Goal: Task Accomplishment & Management: Complete application form

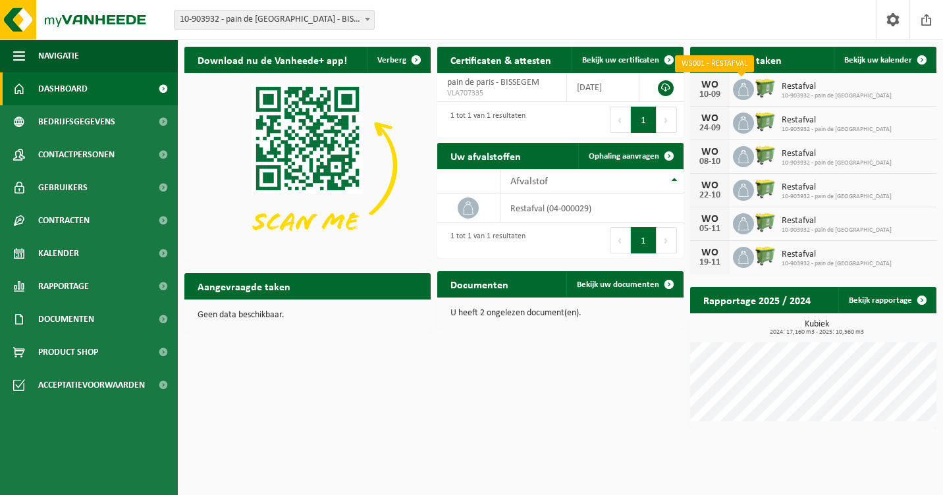
click at [739, 93] on icon at bounding box center [743, 89] width 11 height 13
click at [623, 62] on span "Bekijk uw certificaten" at bounding box center [620, 60] width 77 height 9
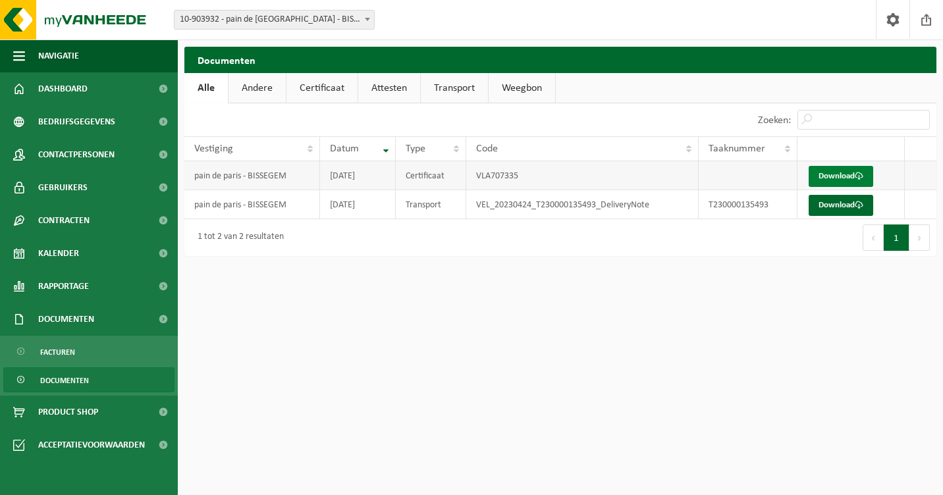
click at [848, 178] on link "Download" at bounding box center [840, 176] width 65 height 21
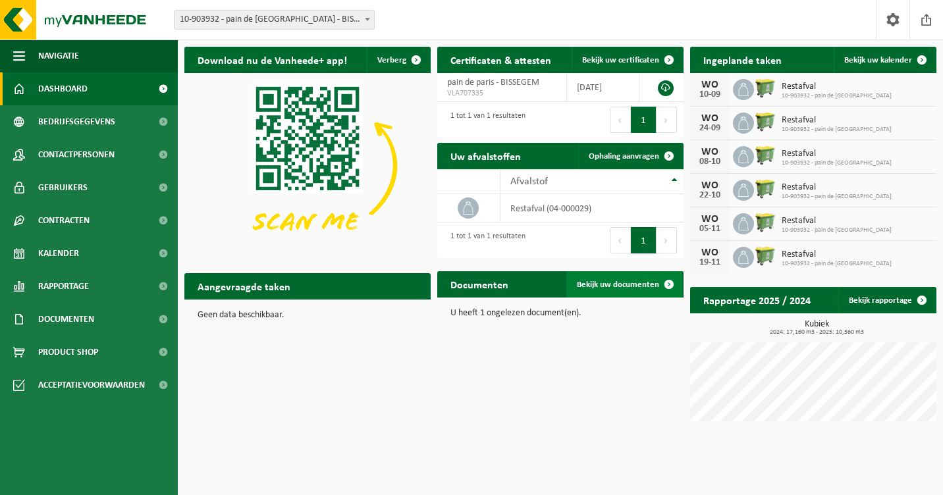
click at [618, 281] on span "Bekijk uw documenten" at bounding box center [618, 284] width 82 height 9
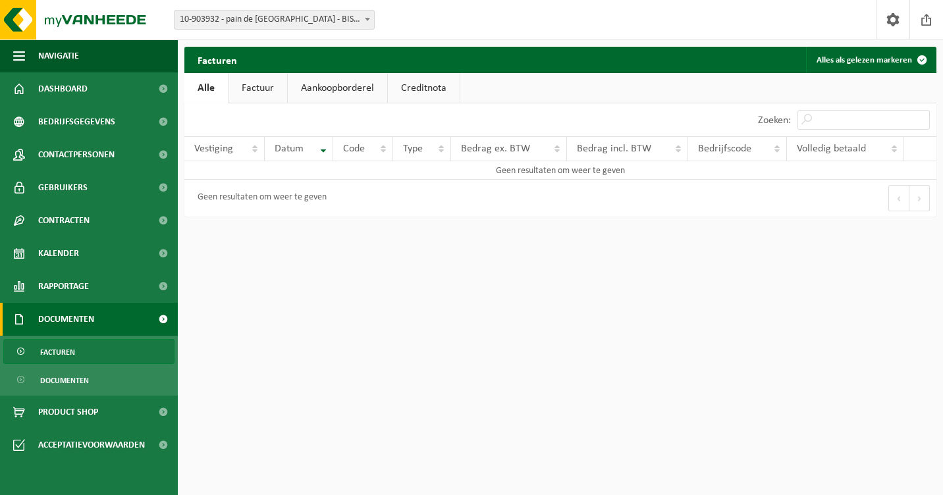
click at [255, 91] on link "Factuur" at bounding box center [257, 88] width 59 height 30
click at [346, 88] on link "Aankoopborderel" at bounding box center [338, 88] width 99 height 30
click at [440, 85] on link "Creditnota" at bounding box center [430, 88] width 72 height 30
click at [204, 91] on link "Alle" at bounding box center [205, 88] width 43 height 30
click at [97, 286] on link "Rapportage" at bounding box center [89, 286] width 178 height 33
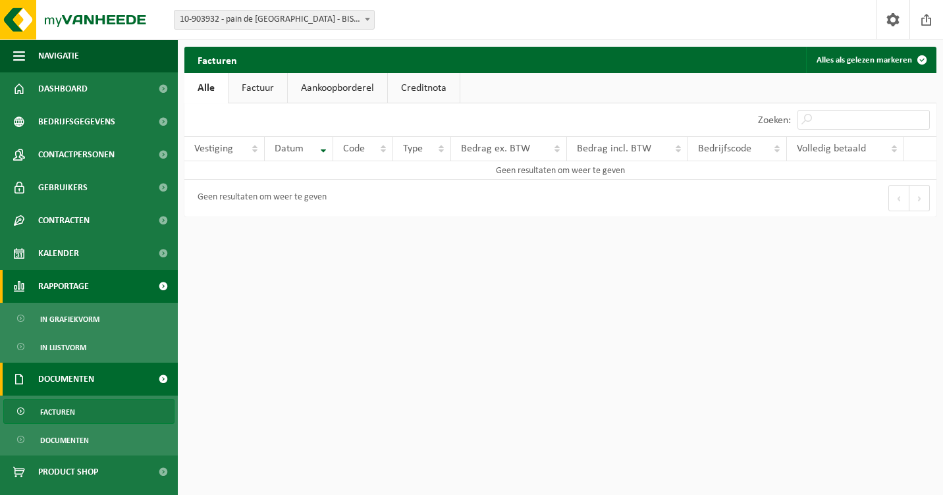
click at [97, 286] on link "Rapportage" at bounding box center [89, 286] width 178 height 33
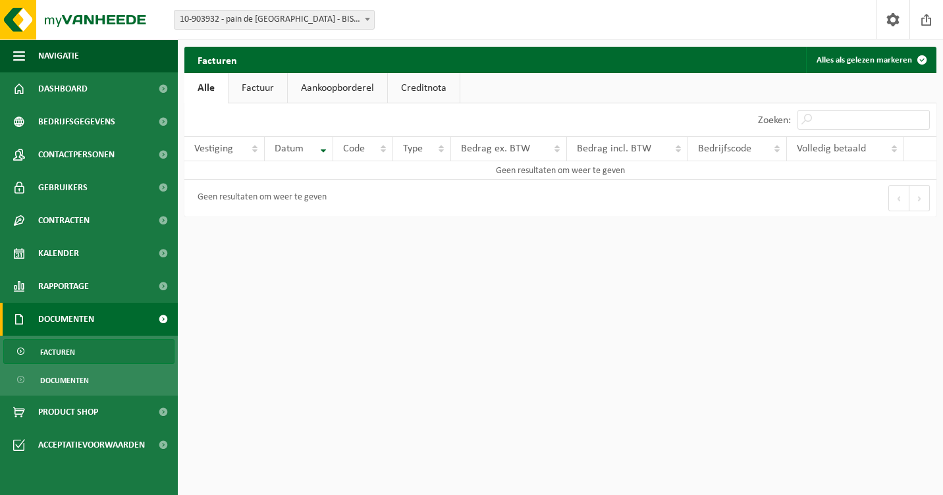
click at [90, 349] on link "Facturen" at bounding box center [88, 351] width 171 height 25
click at [99, 87] on link "Dashboard" at bounding box center [89, 88] width 178 height 33
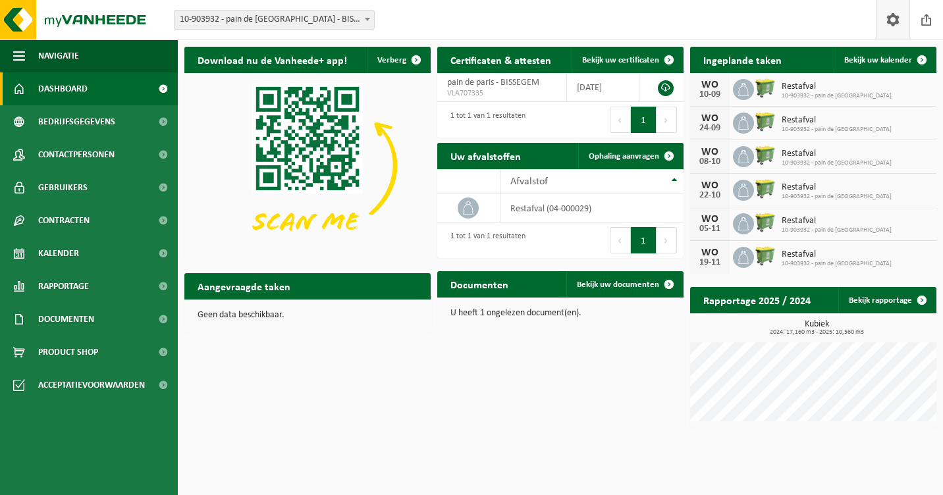
click at [890, 22] on span at bounding box center [893, 19] width 20 height 39
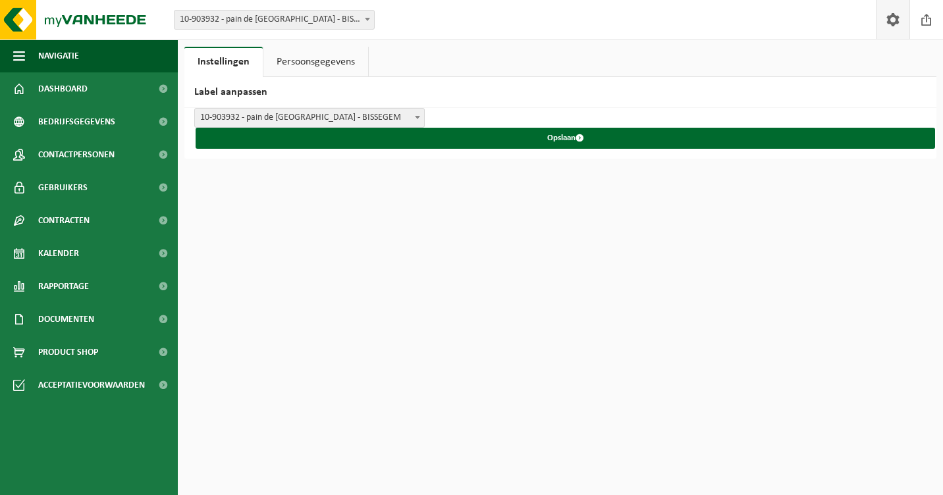
click at [330, 58] on link "Persoonsgegevens" at bounding box center [315, 62] width 105 height 30
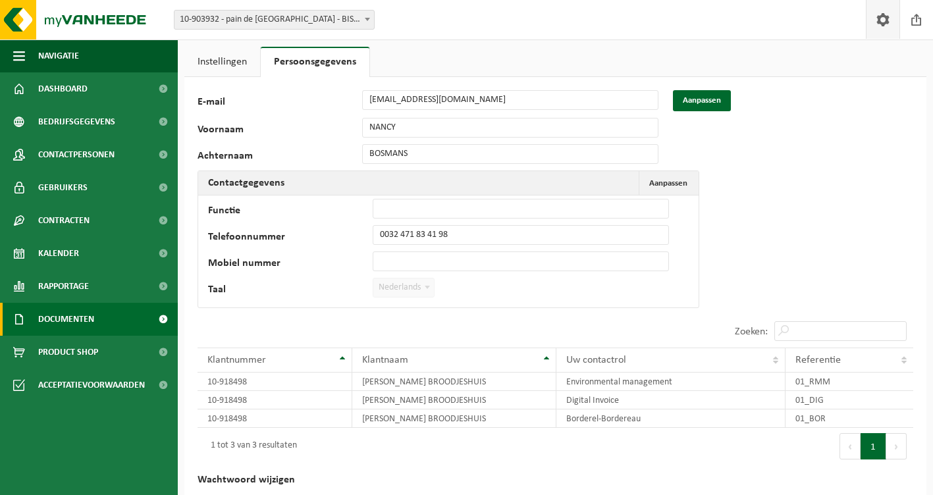
click at [65, 317] on span "Documenten" at bounding box center [66, 319] width 56 height 33
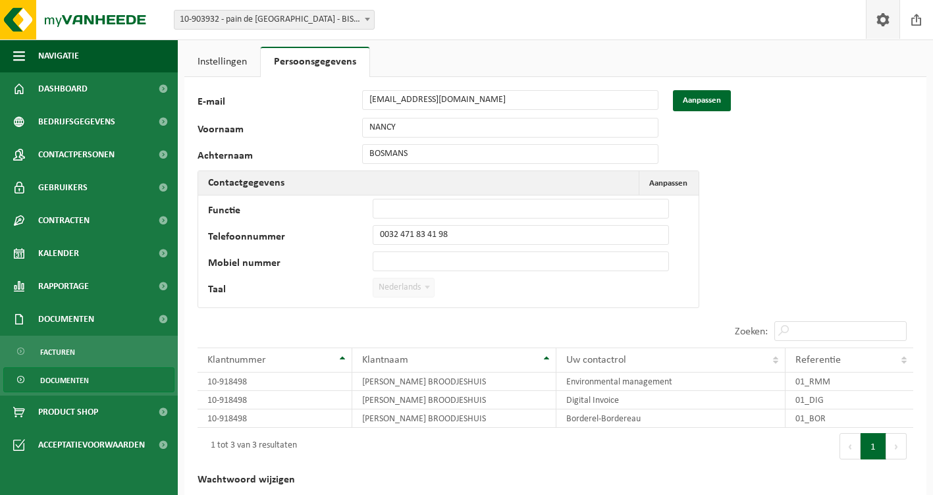
click at [61, 379] on span "Documenten" at bounding box center [64, 380] width 49 height 25
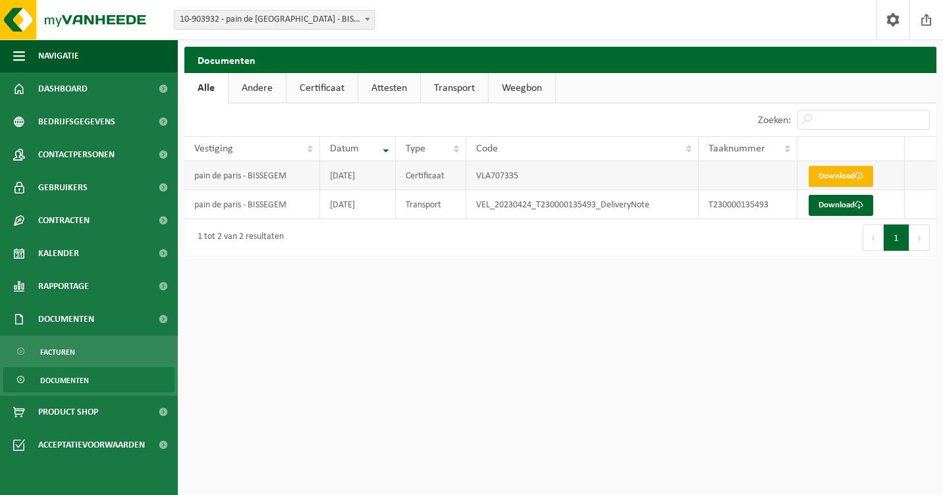
click at [848, 176] on link "Download" at bounding box center [840, 176] width 65 height 21
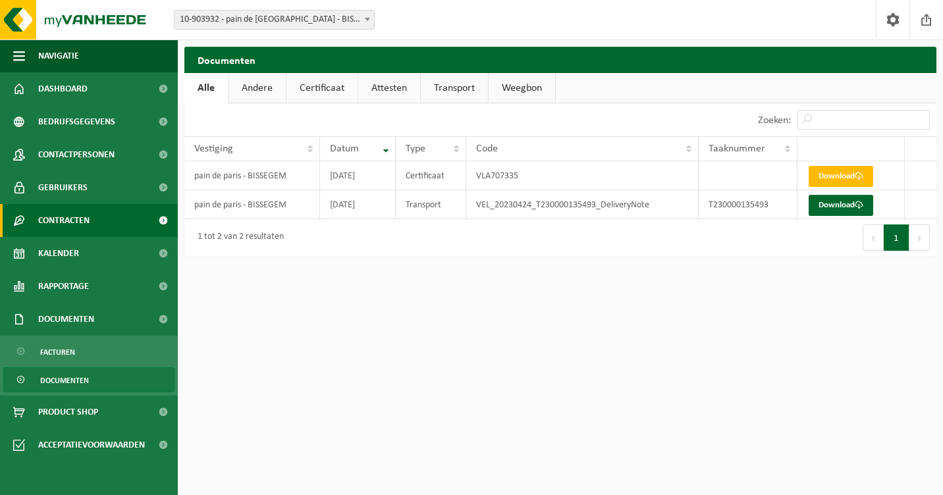
click at [86, 223] on span "Contracten" at bounding box center [63, 220] width 51 height 33
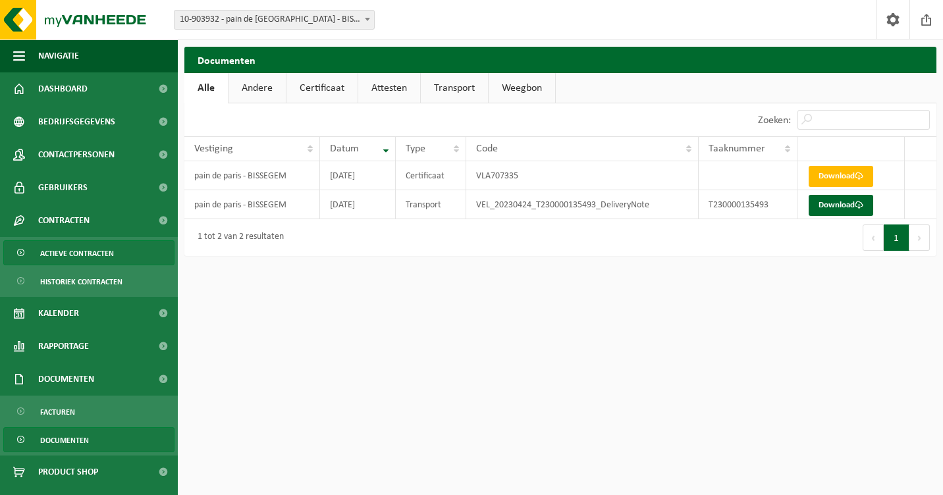
click at [90, 252] on span "Actieve contracten" at bounding box center [77, 253] width 74 height 25
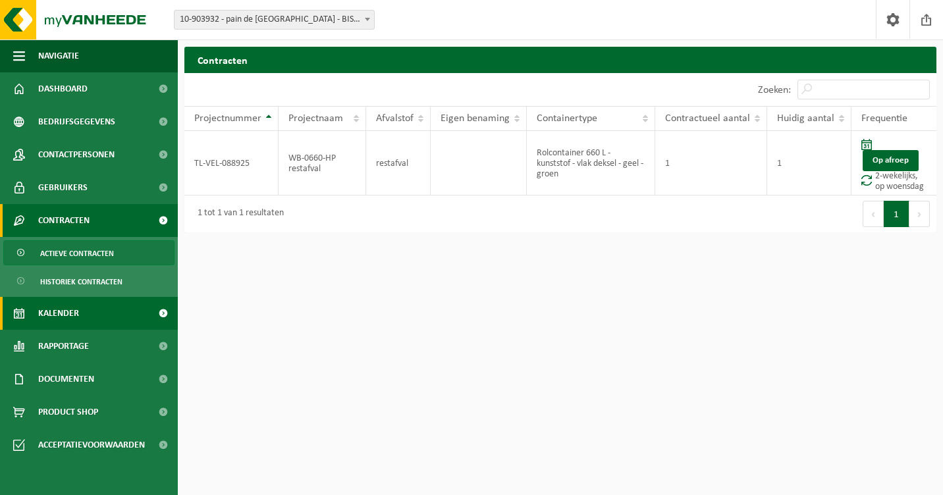
click at [49, 312] on span "Kalender" at bounding box center [58, 313] width 41 height 33
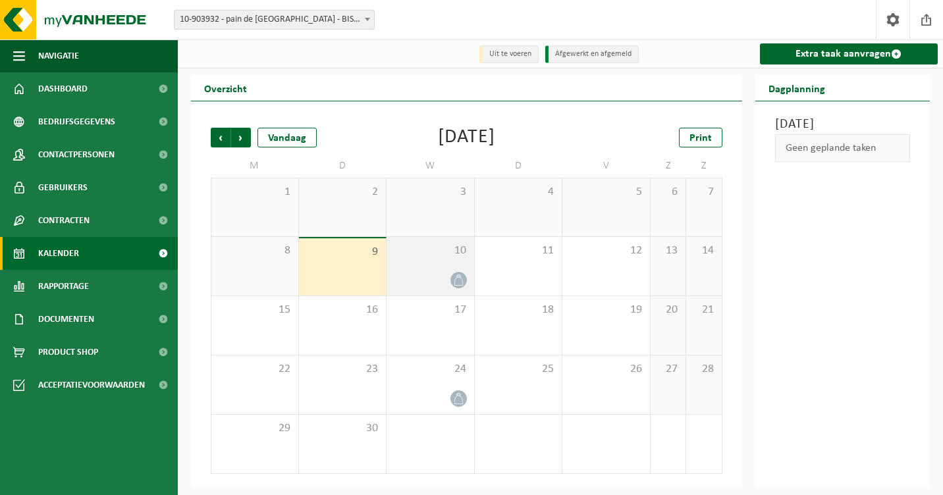
click at [436, 268] on div "10" at bounding box center [430, 266] width 88 height 59
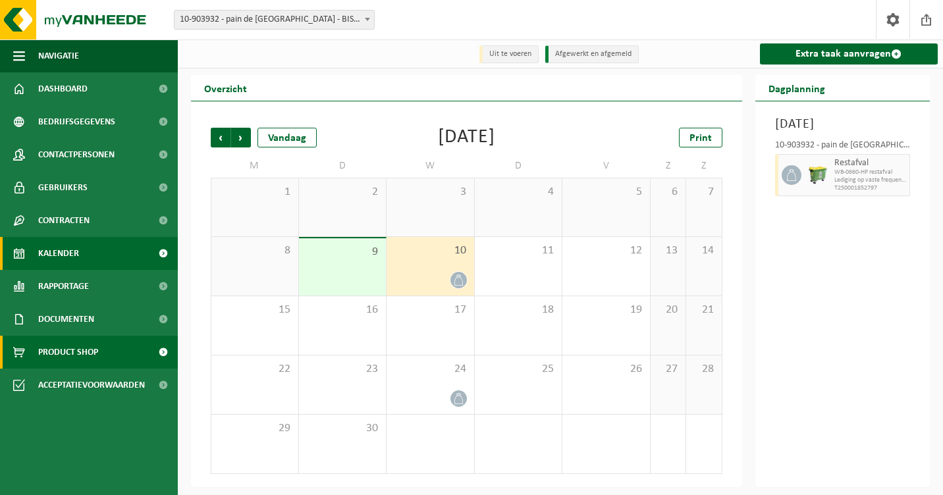
click at [72, 351] on span "Product Shop" at bounding box center [68, 352] width 60 height 33
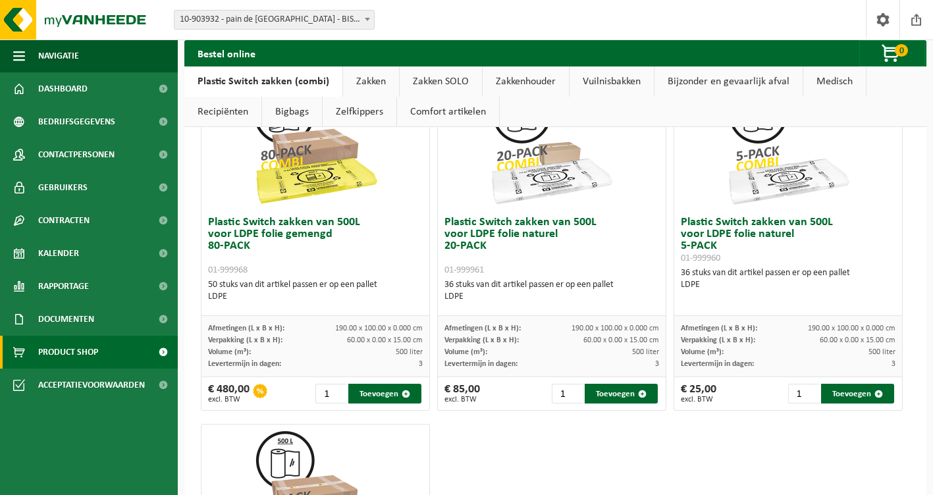
scroll to position [1317, 0]
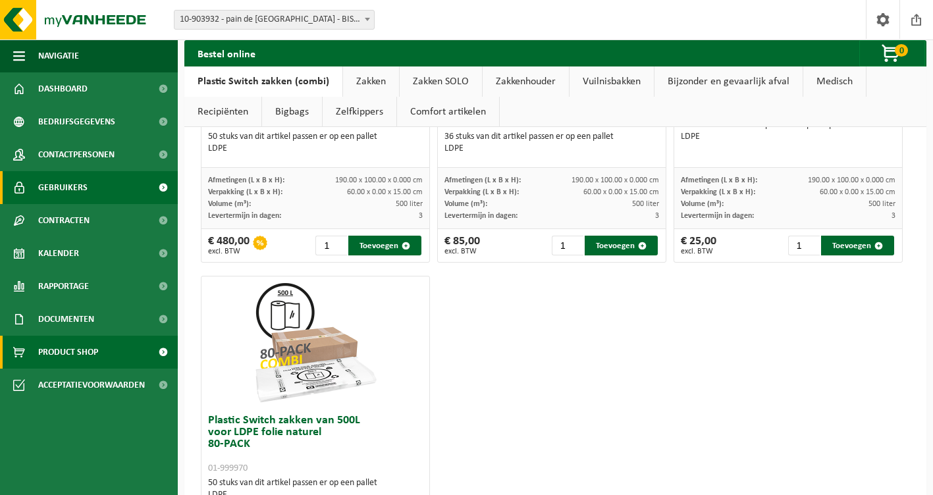
click at [55, 189] on span "Gebruikers" at bounding box center [62, 187] width 49 height 33
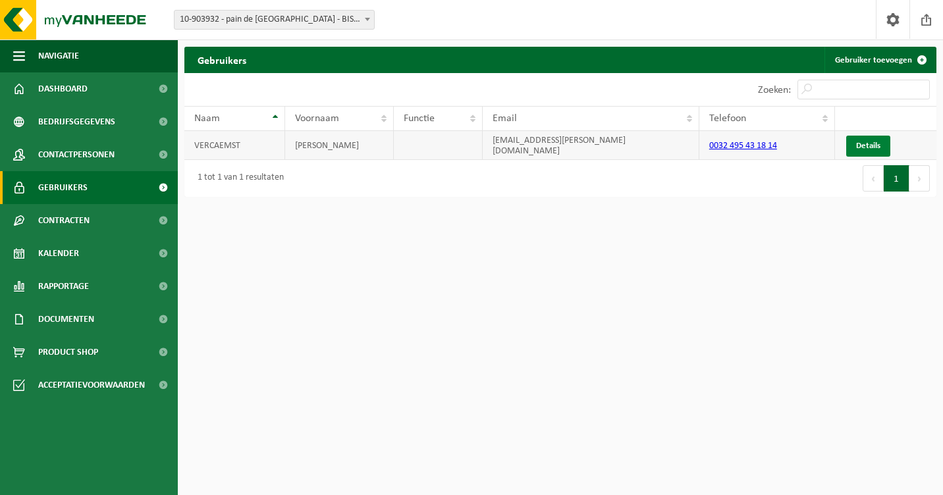
click at [867, 145] on link "Details" at bounding box center [868, 146] width 44 height 21
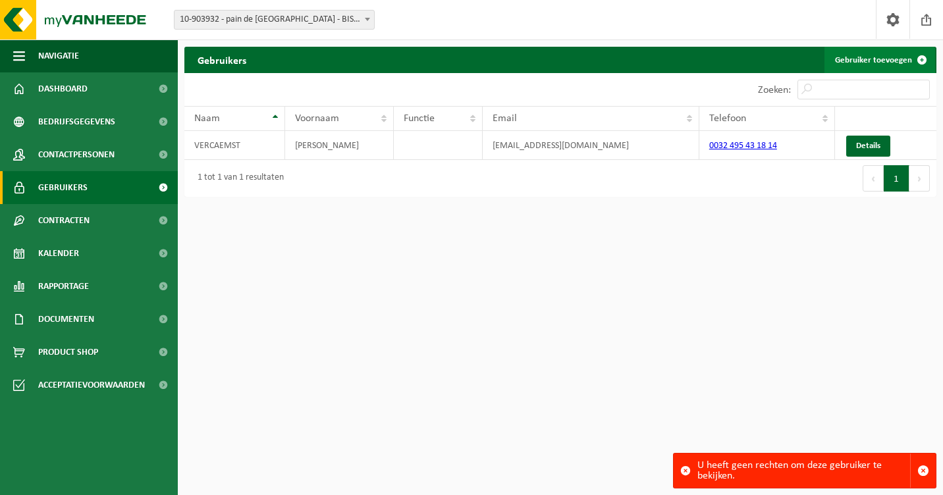
click at [875, 59] on link "Gebruiker toevoegen" at bounding box center [879, 60] width 111 height 26
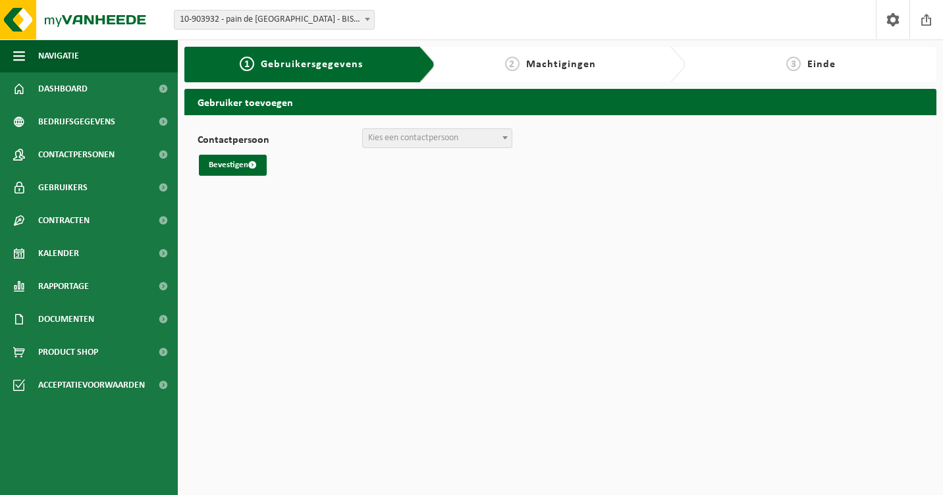
click at [445, 140] on span "Kies een contactpersoon" at bounding box center [413, 138] width 90 height 10
select select "0"
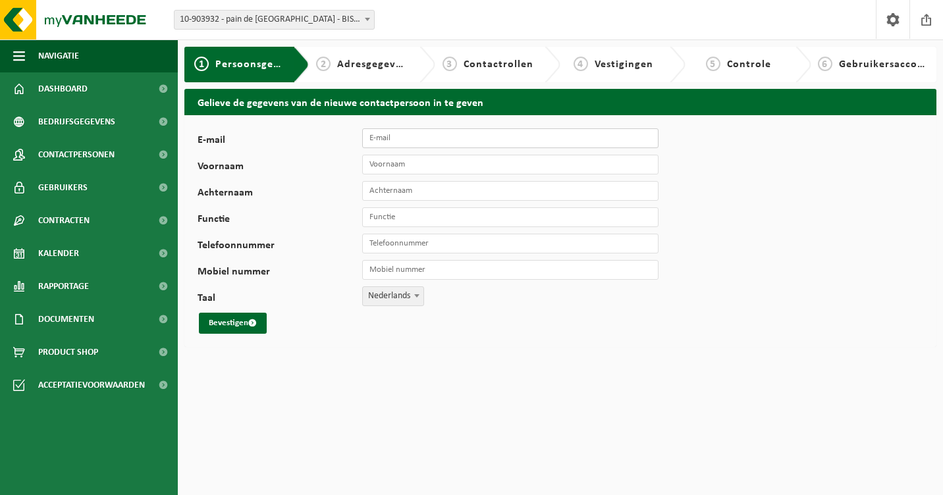
click at [442, 134] on input "E-mail" at bounding box center [510, 138] width 296 height 20
type input "nancybosmans1980@hotmail.com"
type input "nancy bosmans"
type input "+32 471 83 41 98"
click at [473, 219] on input "Functie" at bounding box center [510, 217] width 296 height 20
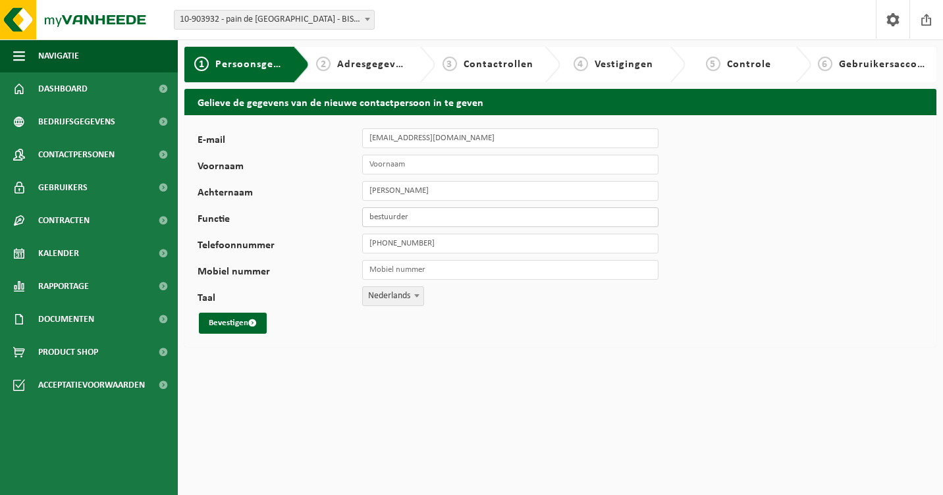
type input "bestuurder"
click at [472, 275] on input "Mobiel nummer" at bounding box center [510, 270] width 296 height 20
click at [454, 240] on input "+32 471 83 41 98" at bounding box center [510, 244] width 296 height 20
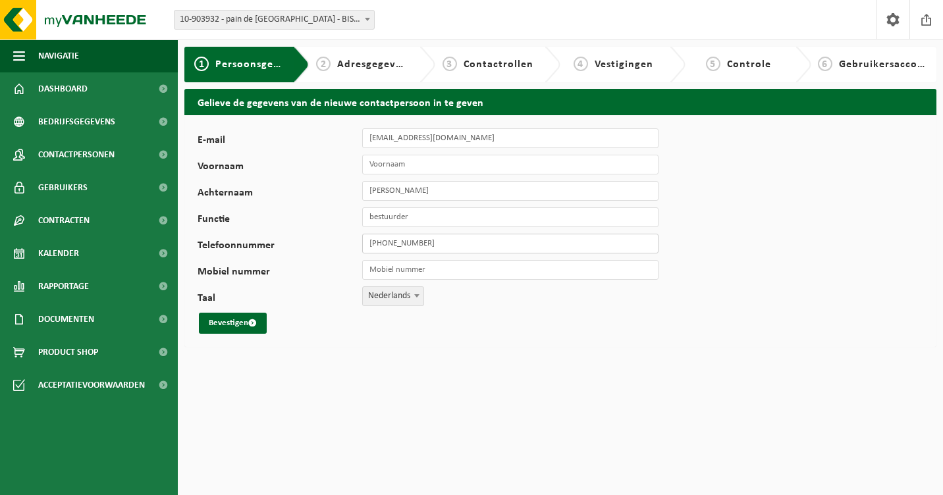
click at [454, 240] on input "+32 471 83 41 98" at bounding box center [510, 244] width 296 height 20
click at [451, 266] on input "Mobiel nummer" at bounding box center [510, 270] width 296 height 20
type input "+32 471 83 41 98"
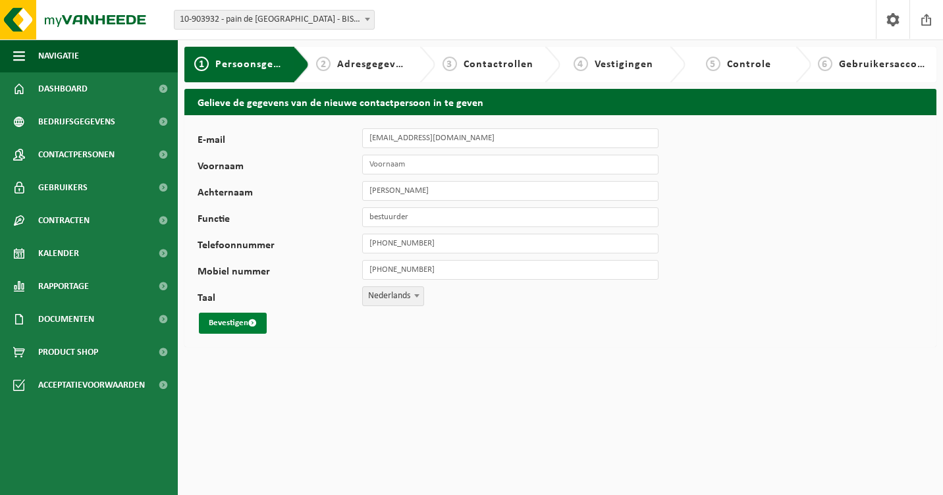
click at [230, 323] on button "Bevestigen" at bounding box center [233, 323] width 68 height 21
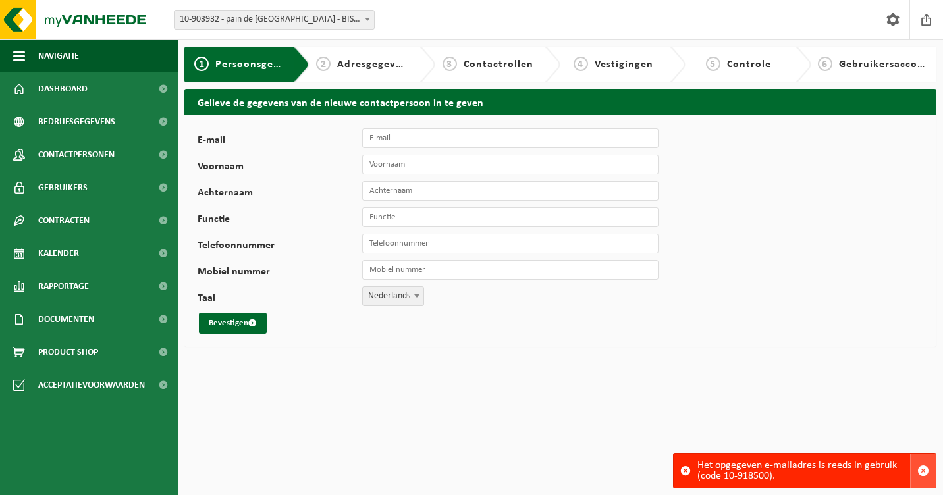
click at [925, 469] on span "button" at bounding box center [923, 471] width 12 height 12
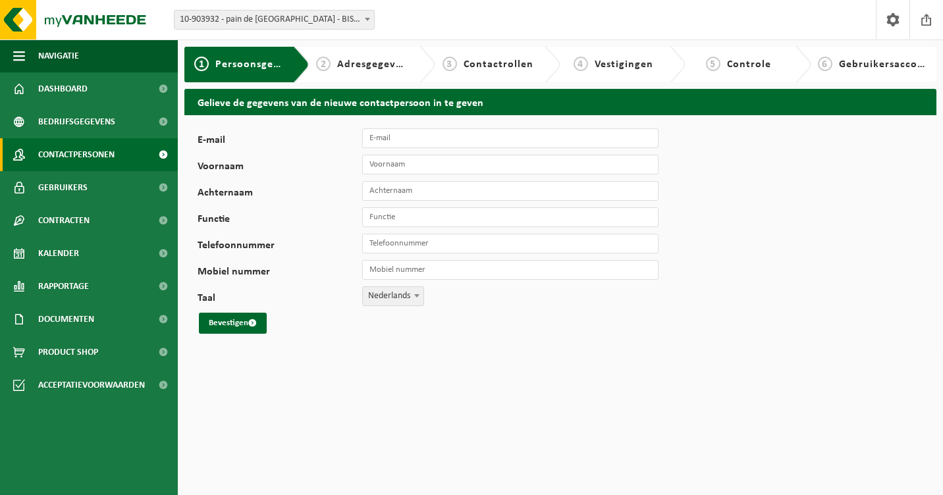
click at [66, 154] on span "Contactpersonen" at bounding box center [76, 154] width 76 height 33
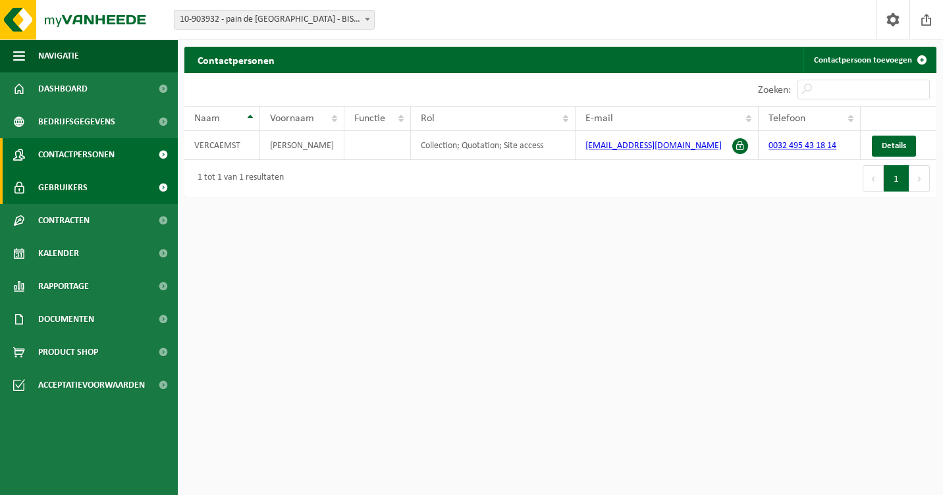
click at [71, 182] on span "Gebruikers" at bounding box center [62, 187] width 49 height 33
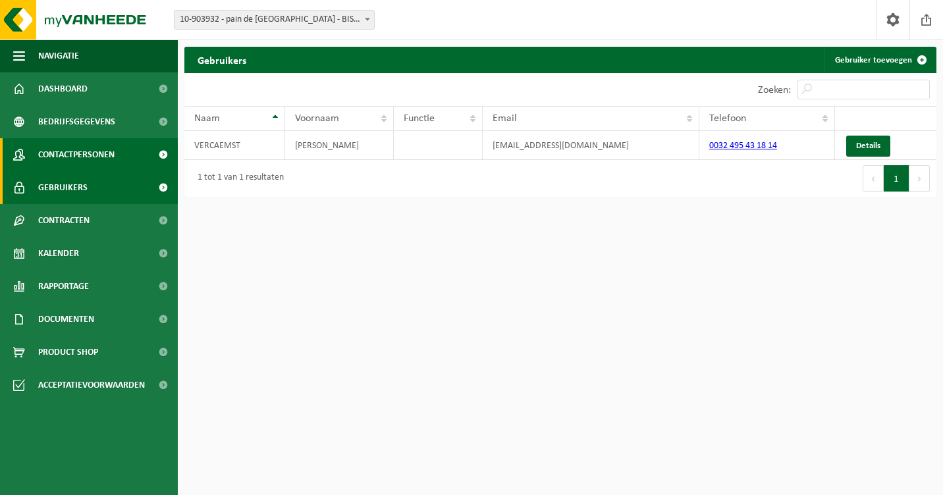
click at [74, 153] on span "Contactpersonen" at bounding box center [76, 154] width 76 height 33
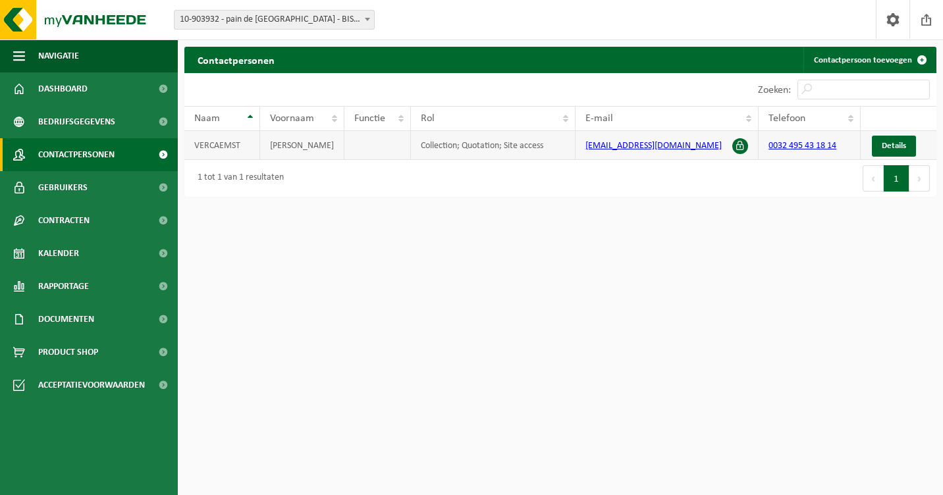
click at [742, 147] on span at bounding box center [740, 146] width 16 height 16
click at [81, 82] on span "Dashboard" at bounding box center [62, 88] width 49 height 33
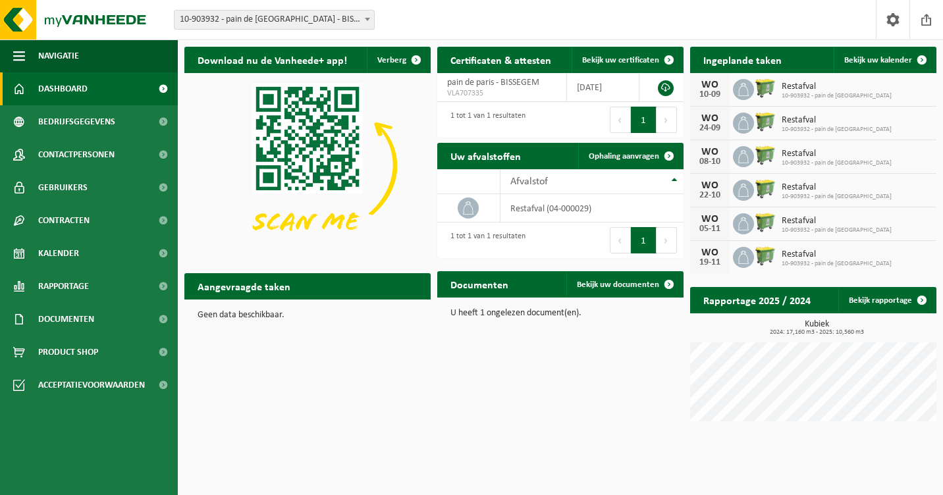
click at [321, 21] on span "10-903932 - pain de [GEOGRAPHIC_DATA] - BISSEGEM" at bounding box center [273, 20] width 199 height 18
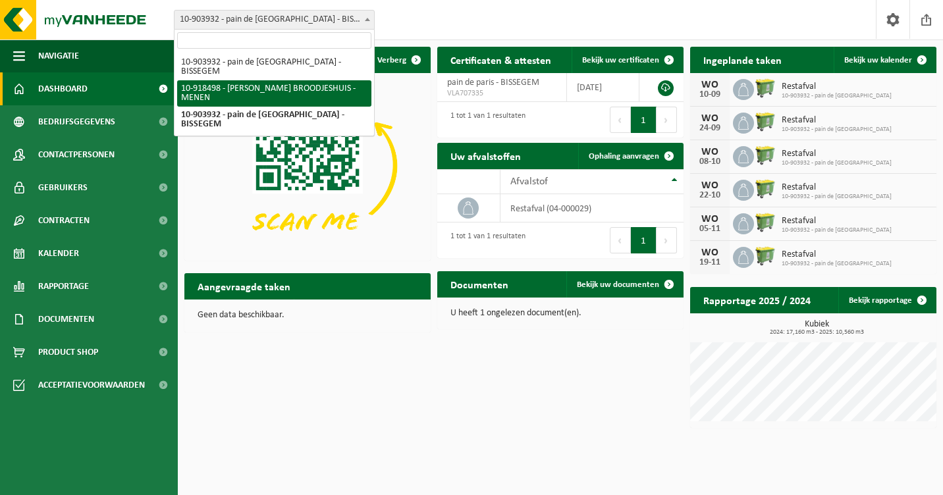
select select "128576"
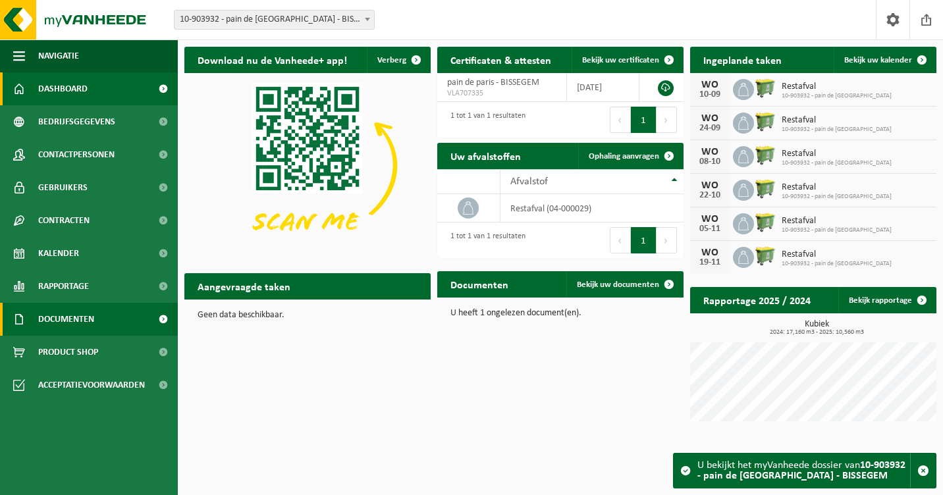
click at [48, 325] on span "Documenten" at bounding box center [66, 319] width 56 height 33
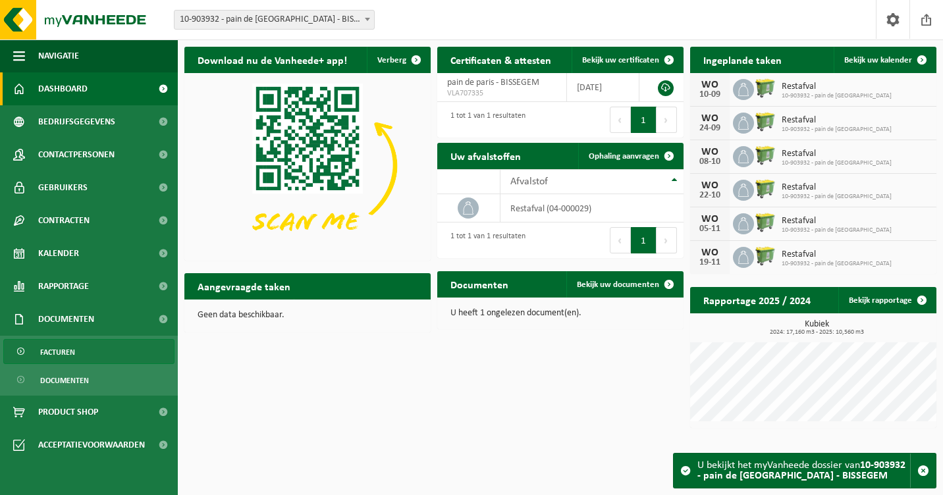
click at [71, 353] on span "Facturen" at bounding box center [57, 352] width 35 height 25
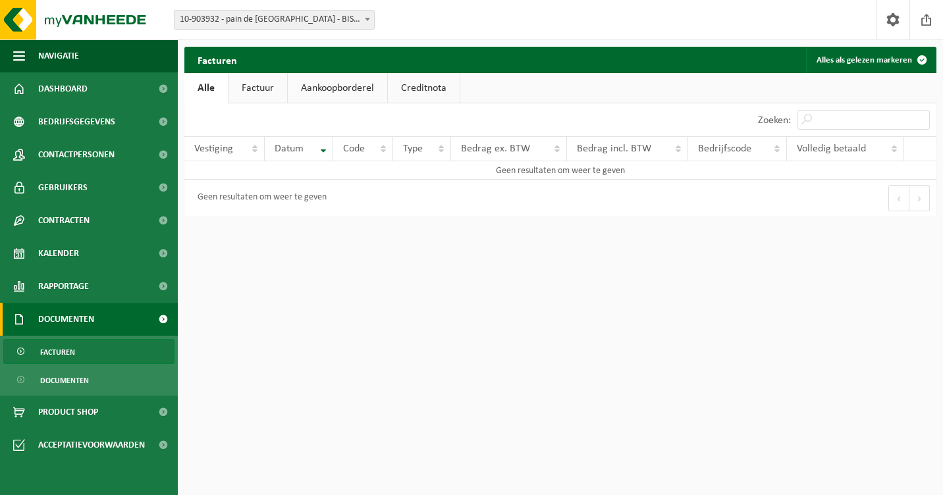
click at [271, 13] on span "10-903932 - pain de [GEOGRAPHIC_DATA] - BISSEGEM" at bounding box center [273, 20] width 199 height 18
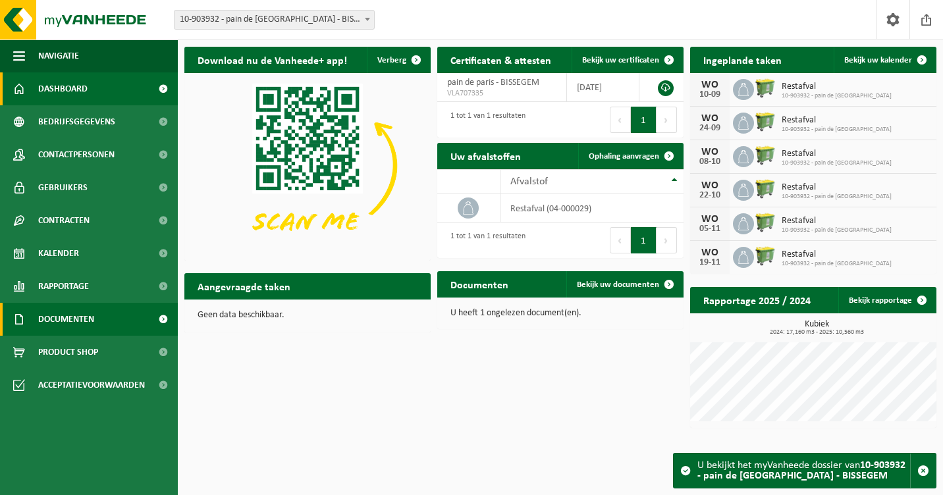
click at [76, 319] on span "Documenten" at bounding box center [66, 319] width 56 height 33
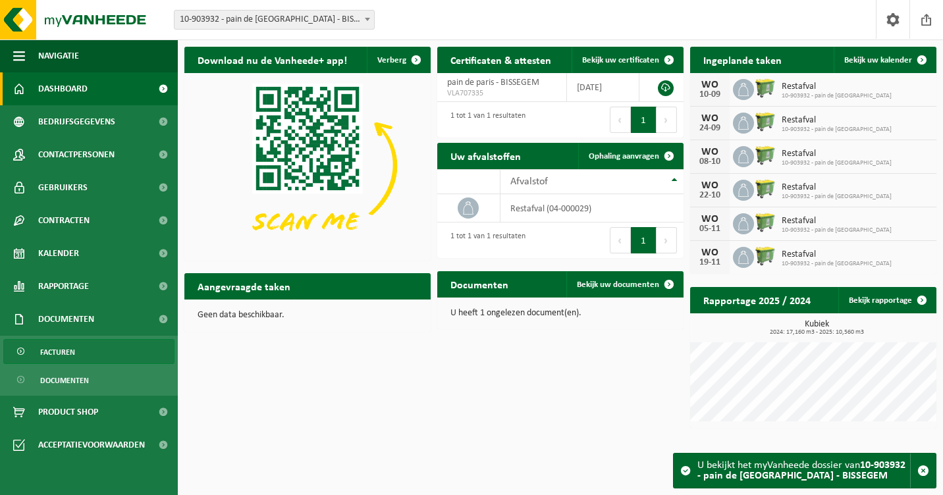
click at [66, 357] on span "Facturen" at bounding box center [57, 352] width 35 height 25
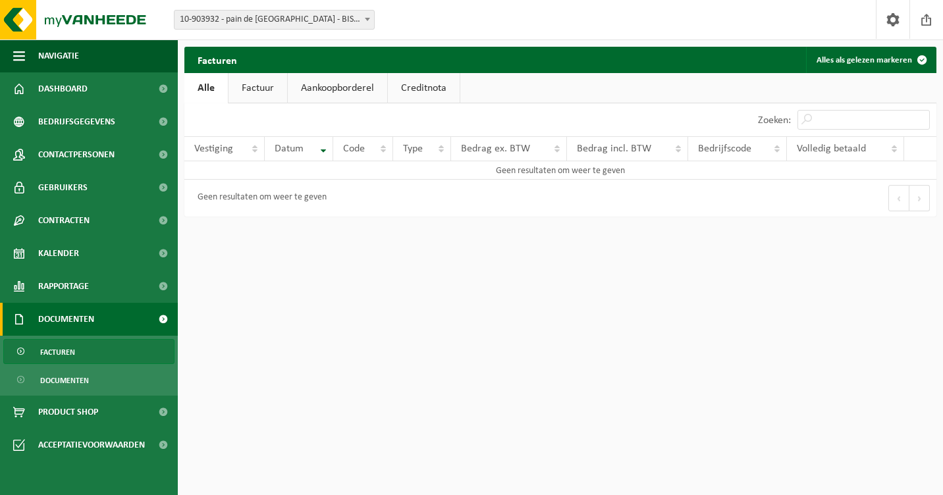
click at [294, 20] on span "10-903932 - pain de [GEOGRAPHIC_DATA] - BISSEGEM" at bounding box center [273, 20] width 199 height 18
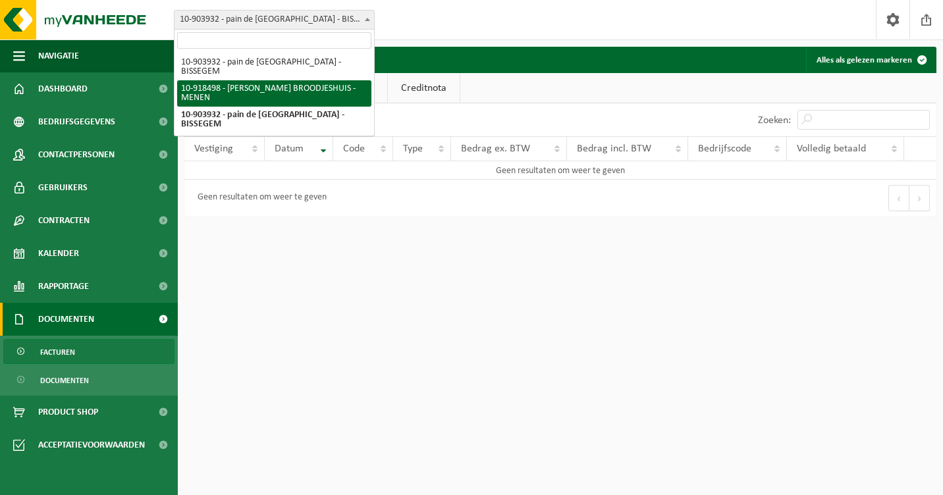
select select "128576"
